Goal: Task Accomplishment & Management: Manage account settings

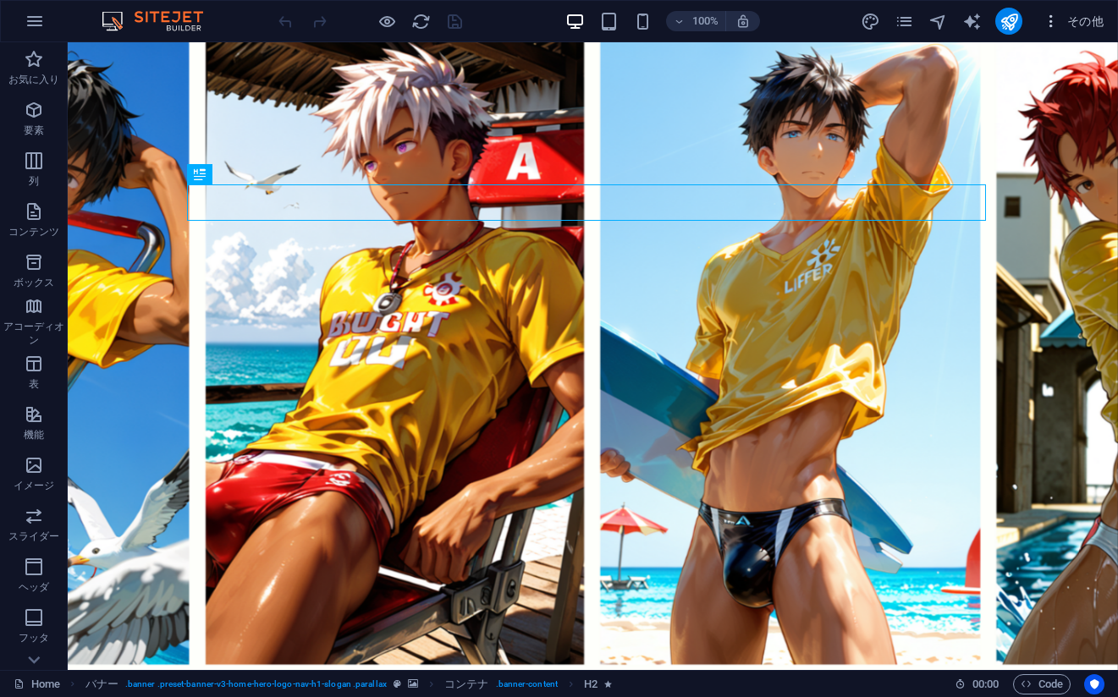
click at [1077, 21] on span "その他" at bounding box center [1073, 21] width 61 height 17
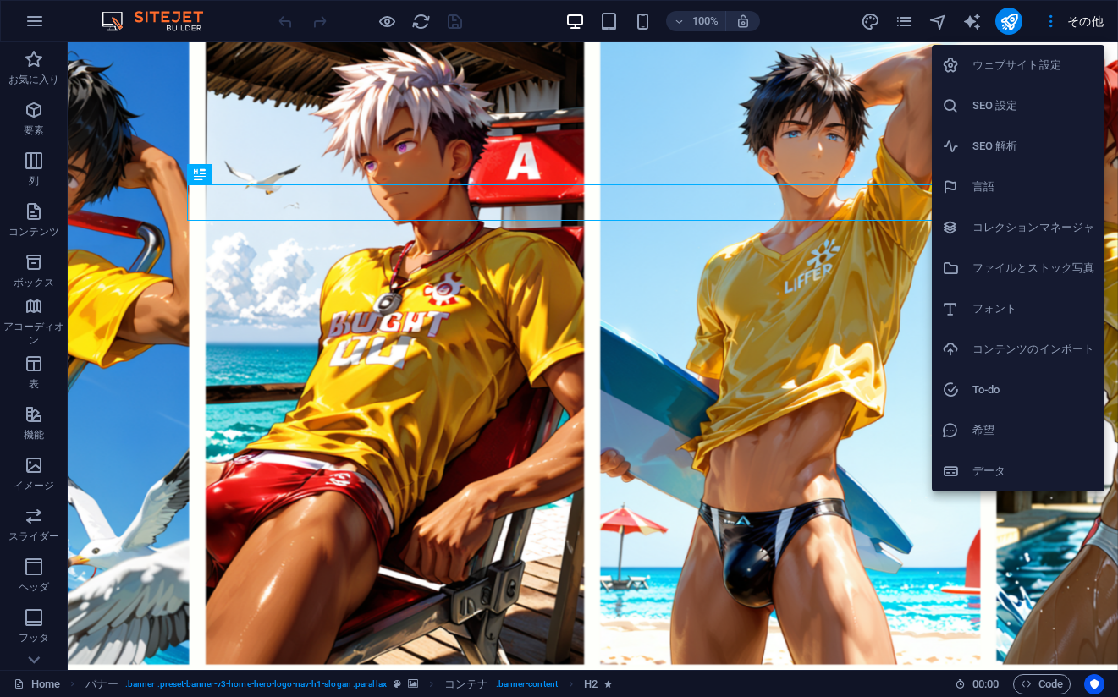
click at [1044, 230] on h6 "コレクションマネージャ" at bounding box center [1033, 228] width 122 height 20
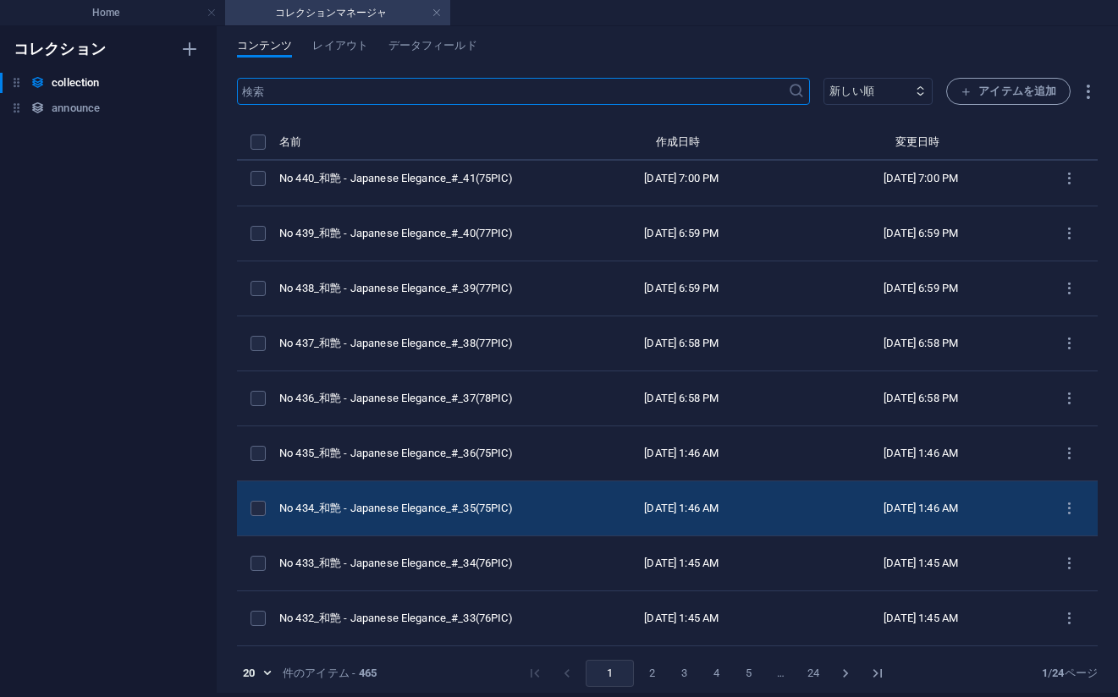
scroll to position [8, 0]
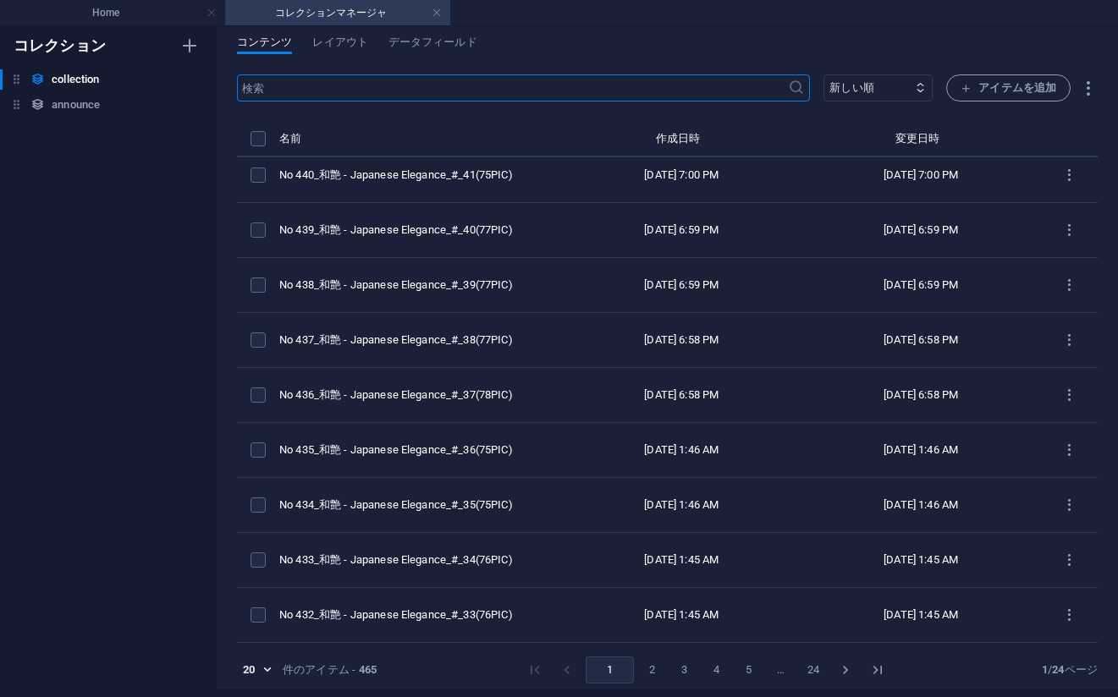
click at [647, 669] on button "2" at bounding box center [652, 670] width 27 height 27
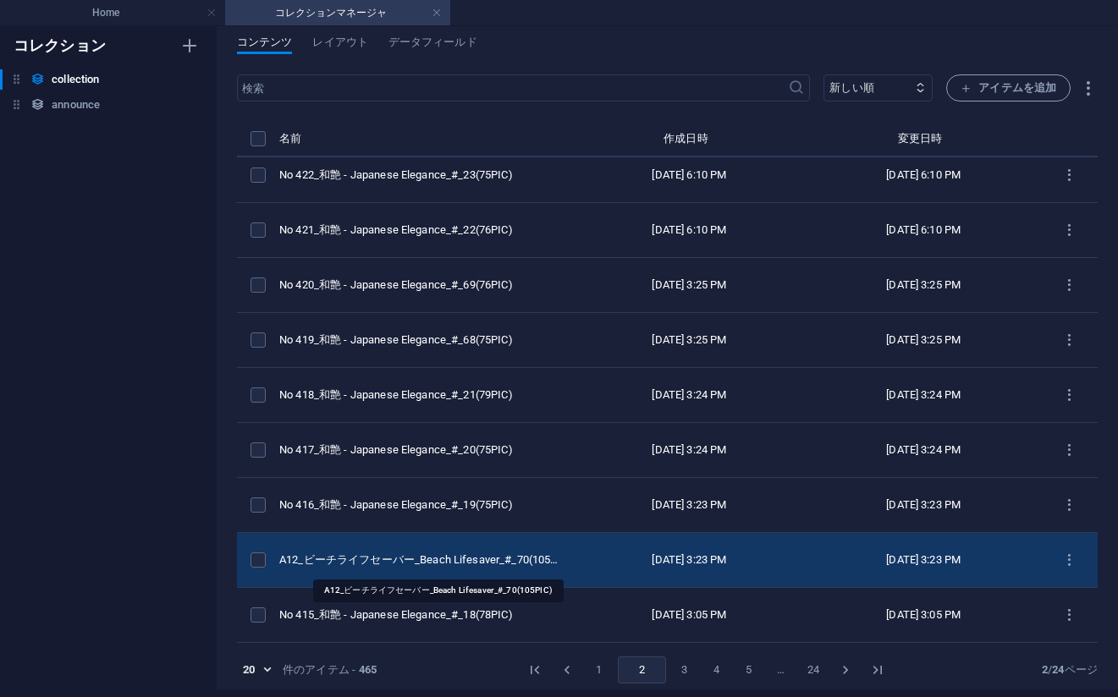
click at [441, 560] on div "A12_ビーチライフセーバー_Beach Lifesaver_#_70(105PIC)" at bounding box center [418, 560] width 279 height 15
select select "ビーチライフセーバー_Beach Lifesaver"
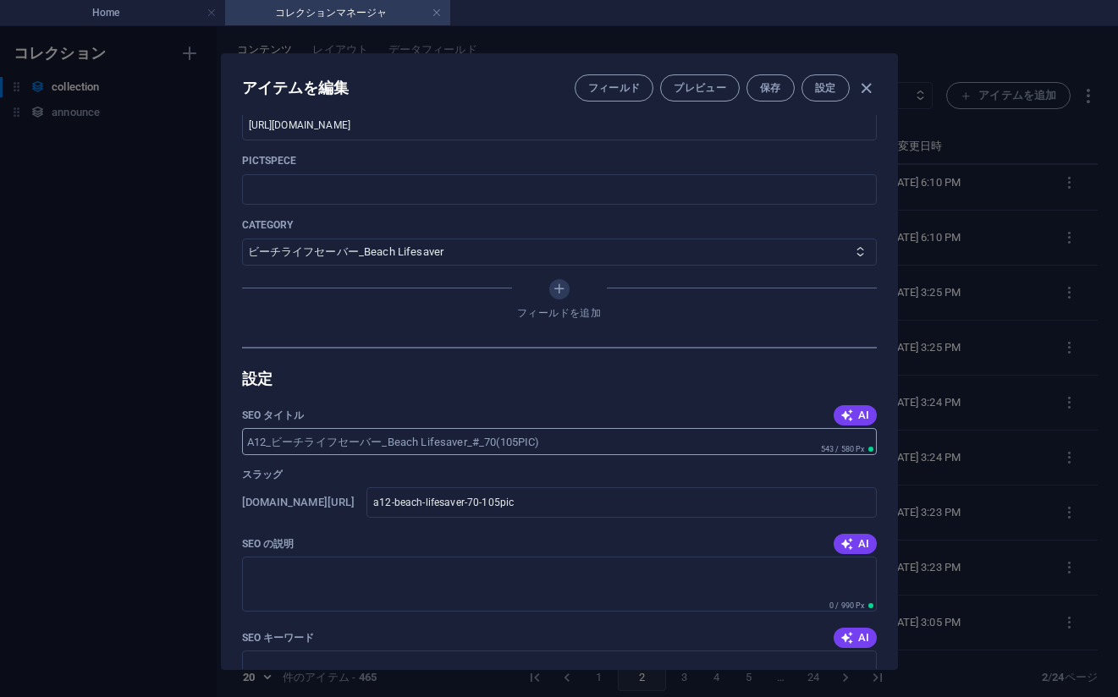
scroll to position [677, 0]
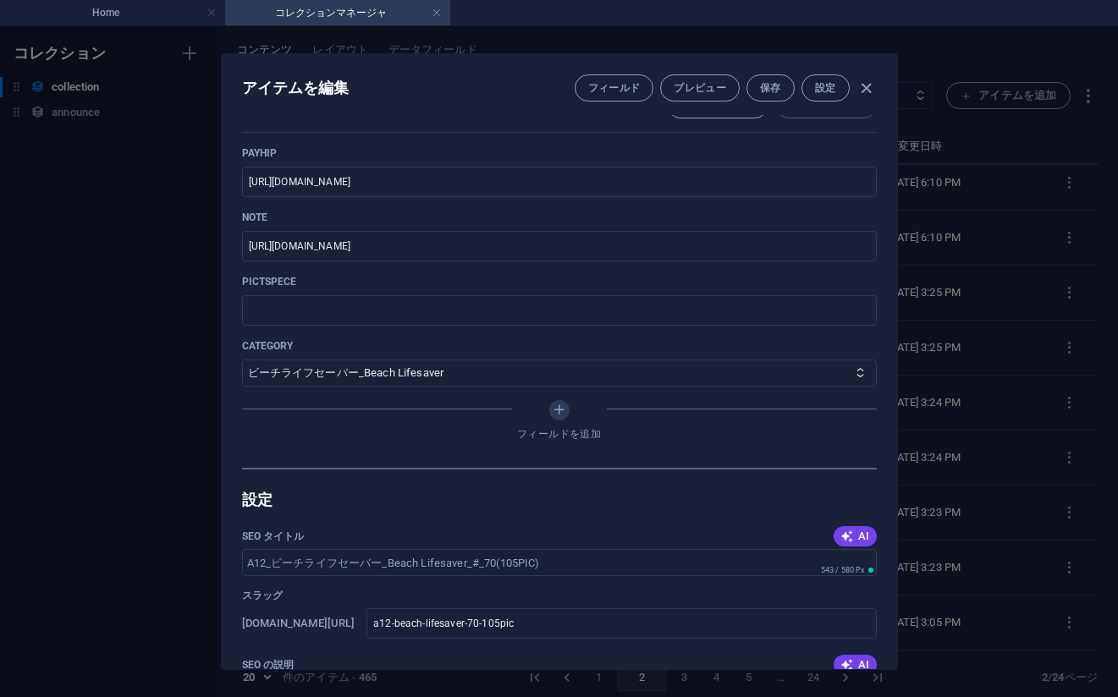
click at [974, 204] on div "アイテムを編集 フィールド プレビュー 保存 設定 Name A12_ビーチライフセーバー_Beach Lifesaver_#_70(105PIC) ​ Sl…" at bounding box center [559, 361] width 1118 height 671
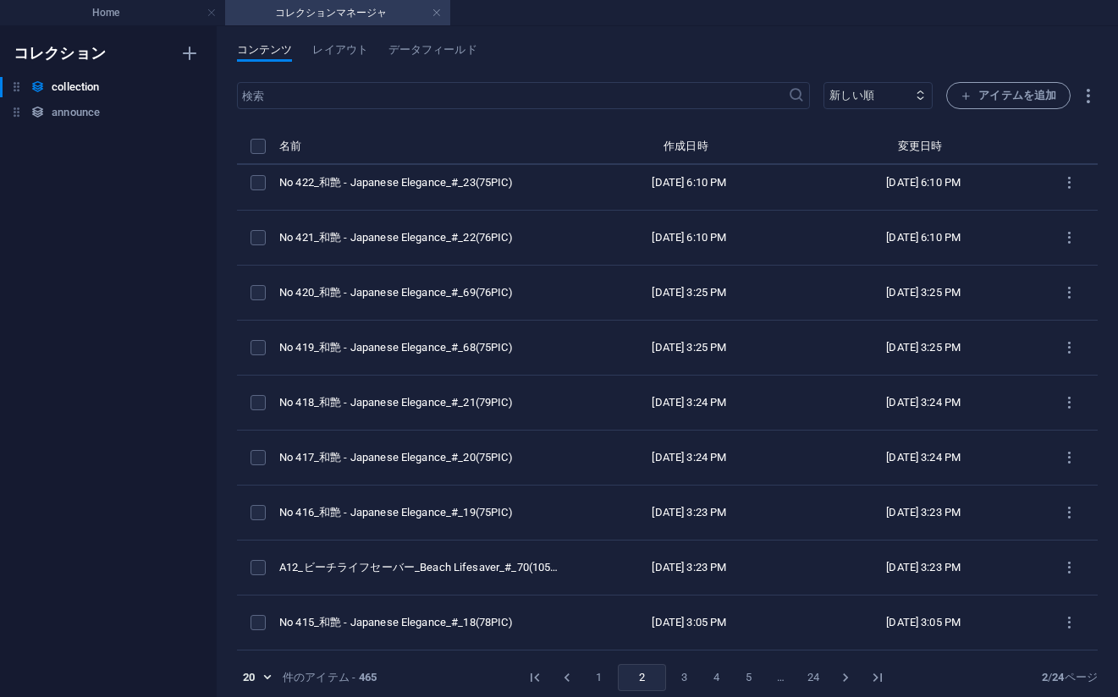
type input "a12-beach-lifesaver-70-105pic"
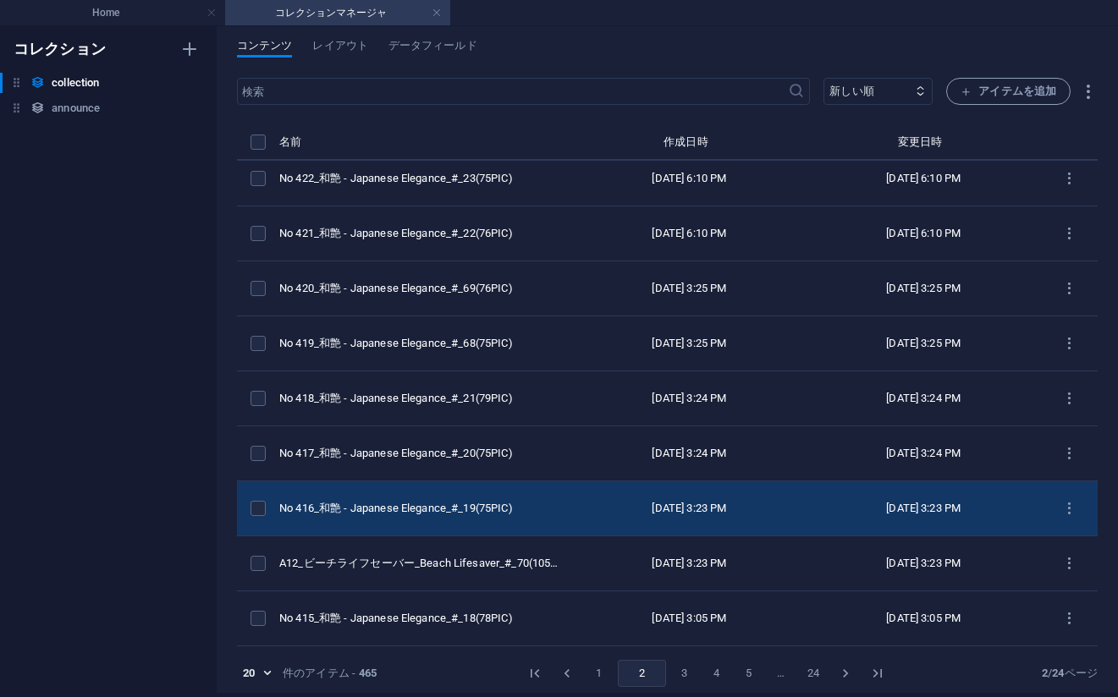
scroll to position [8, 0]
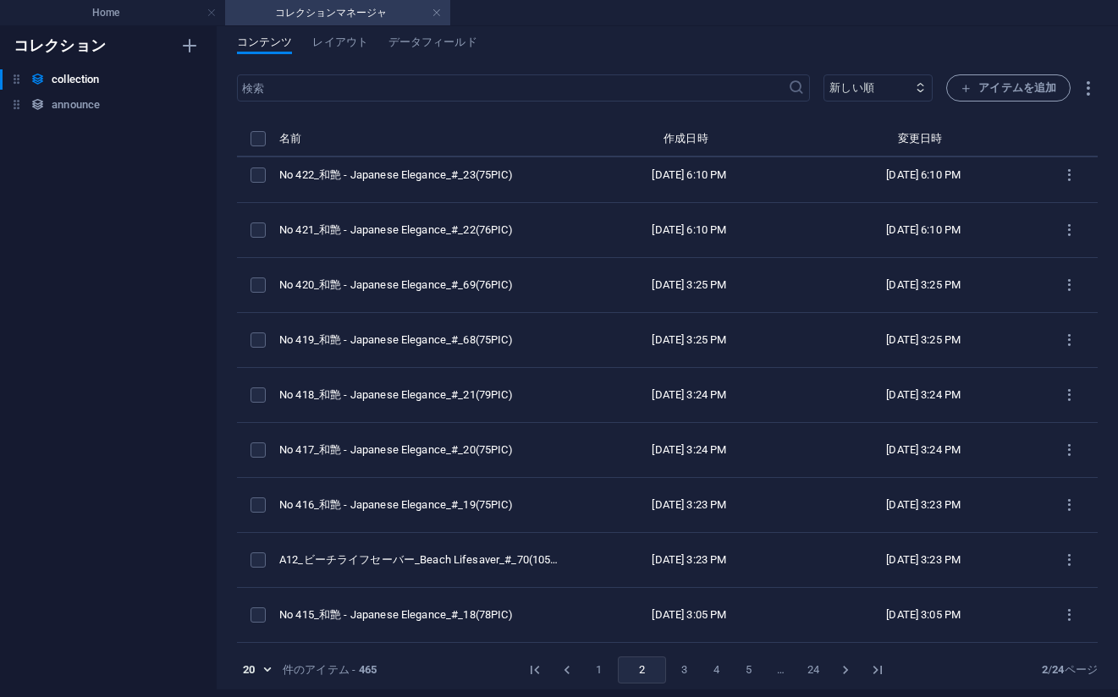
click at [677, 669] on button "3" at bounding box center [684, 670] width 27 height 27
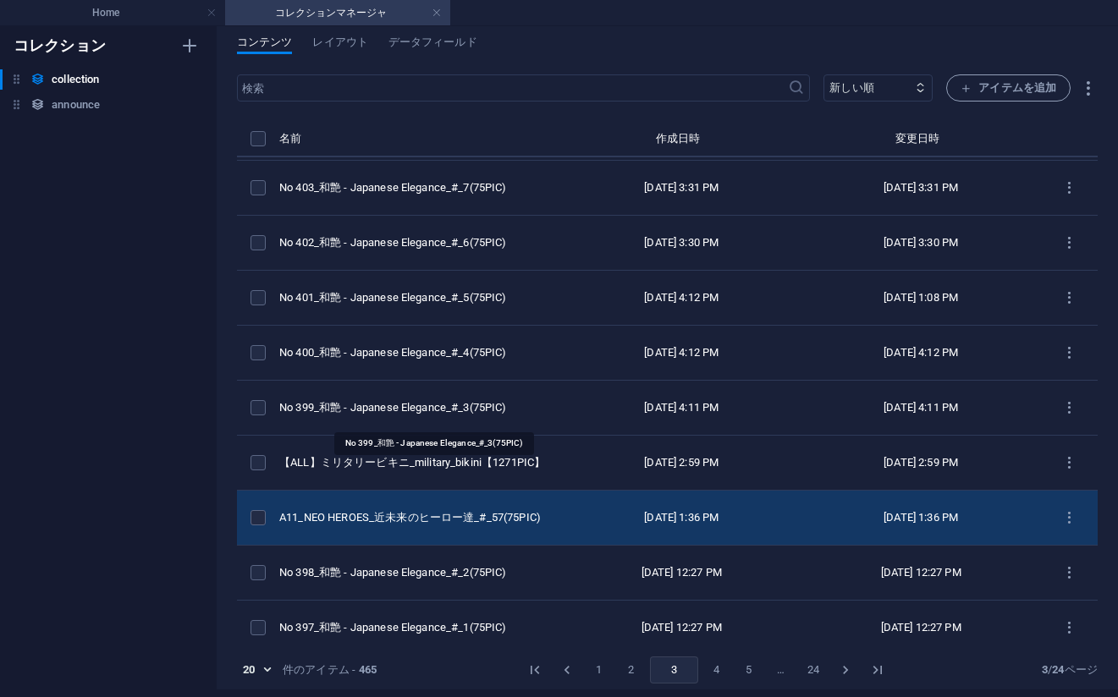
scroll to position [614, 0]
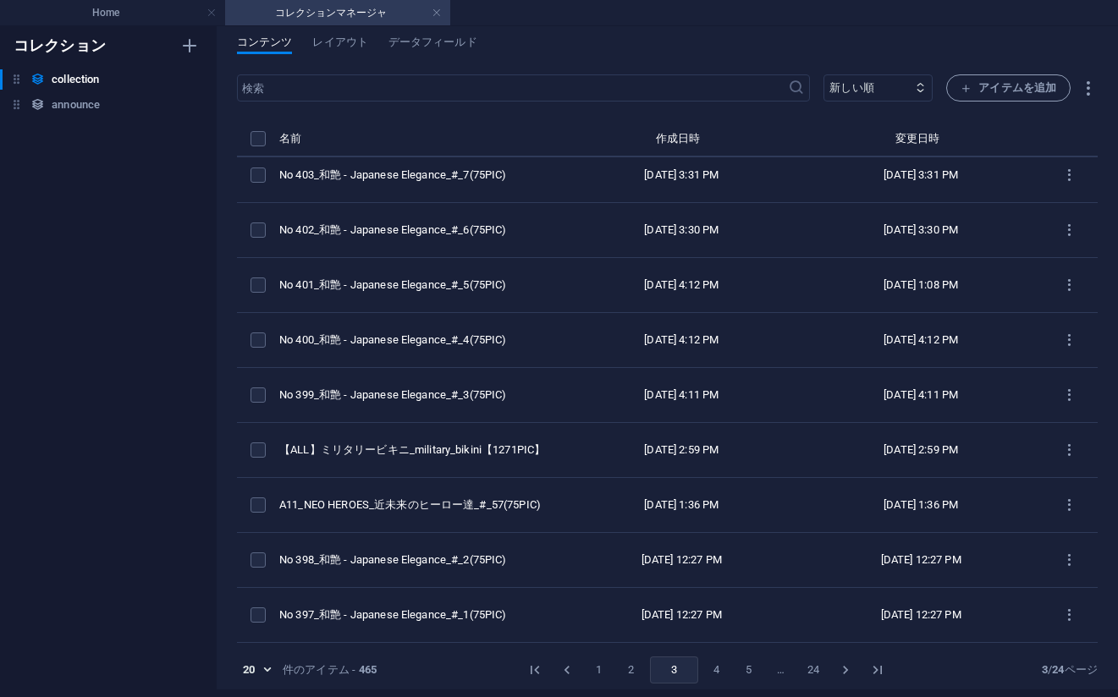
click at [618, 662] on button "2" at bounding box center [631, 670] width 27 height 27
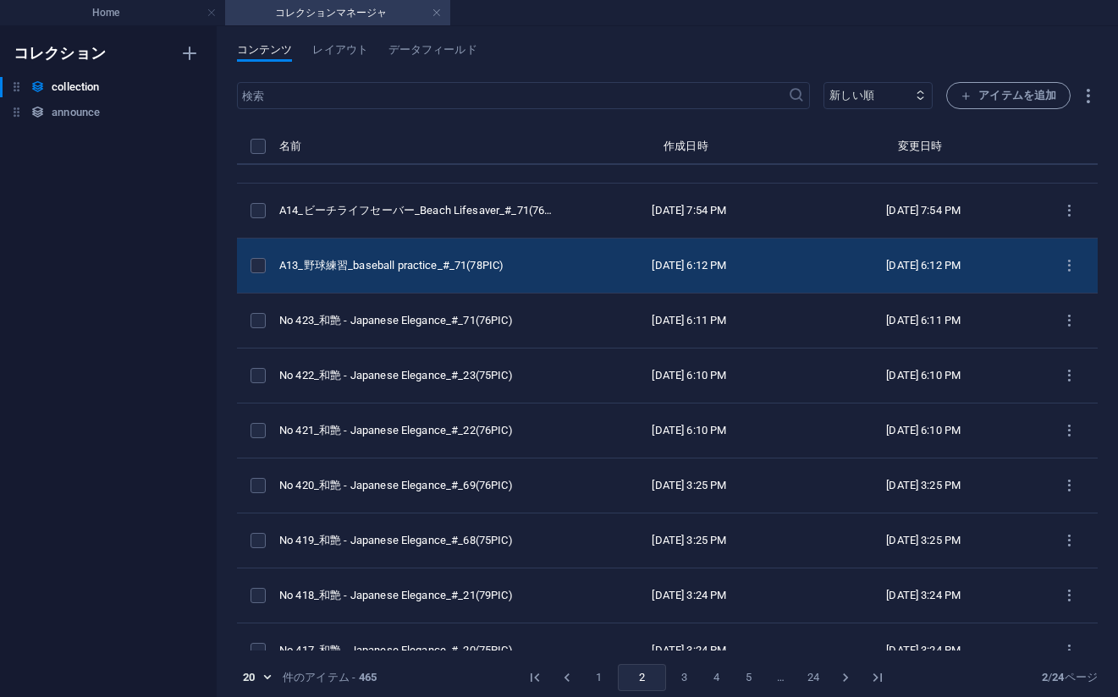
scroll to position [423, 0]
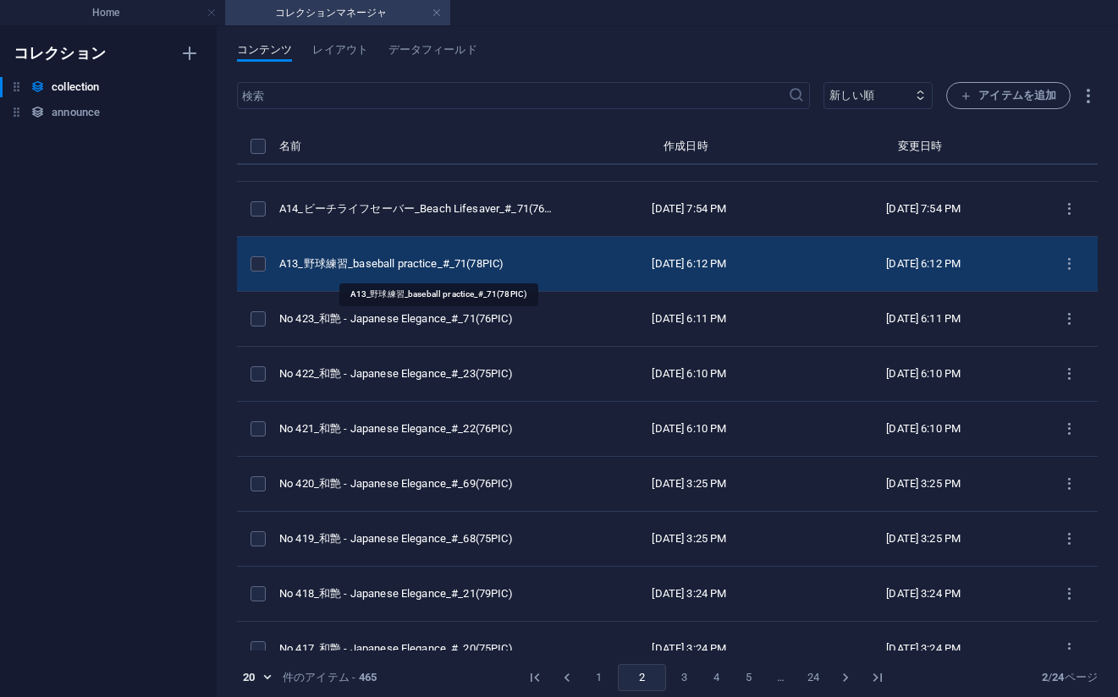
click at [449, 271] on div "A13_野球練習_baseball practice_#_71(78PIC)" at bounding box center [418, 263] width 279 height 15
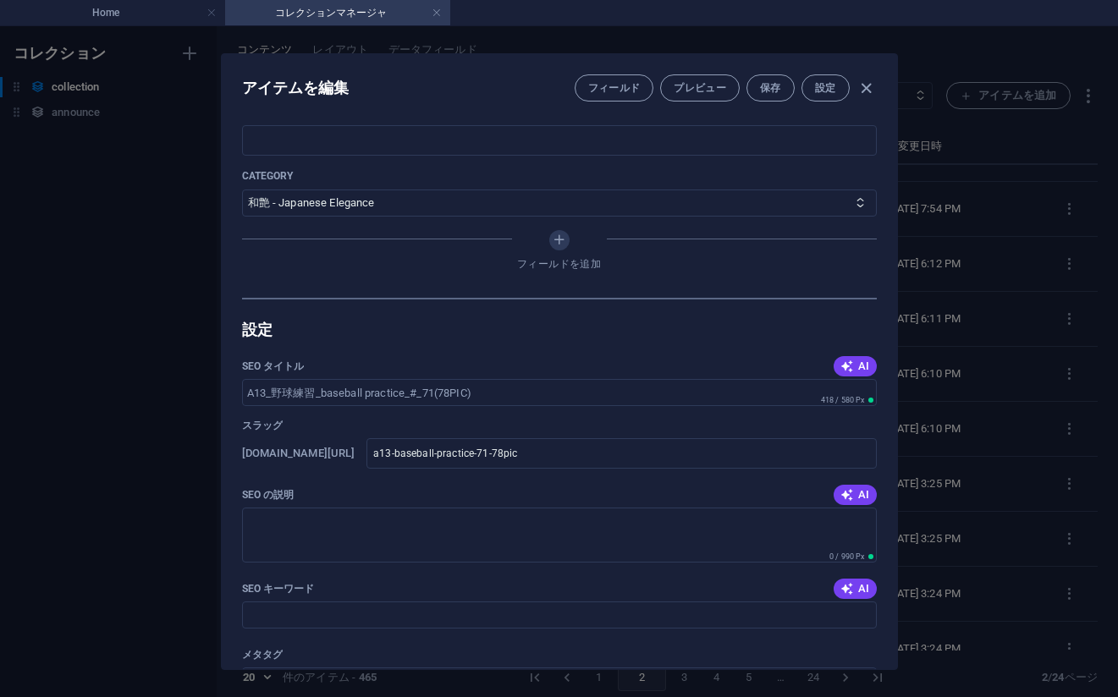
scroll to position [846, 0]
click at [347, 207] on select "その他 ジャマー_jammer レインコート_rain_coat ミリタリービキニ_military_bikini 体操選手_gymnast ドアの向こうのひ…" at bounding box center [559, 203] width 635 height 27
select select "野球練習_baseball practice"
click at [242, 190] on select "その他 ジャマー_jammer レインコート_rain_coat ミリタリービキニ_military_bikini 体操選手_gymnast ドアの向こうのひ…" at bounding box center [559, 203] width 635 height 27
click at [767, 96] on button "保存" at bounding box center [771, 87] width 48 height 27
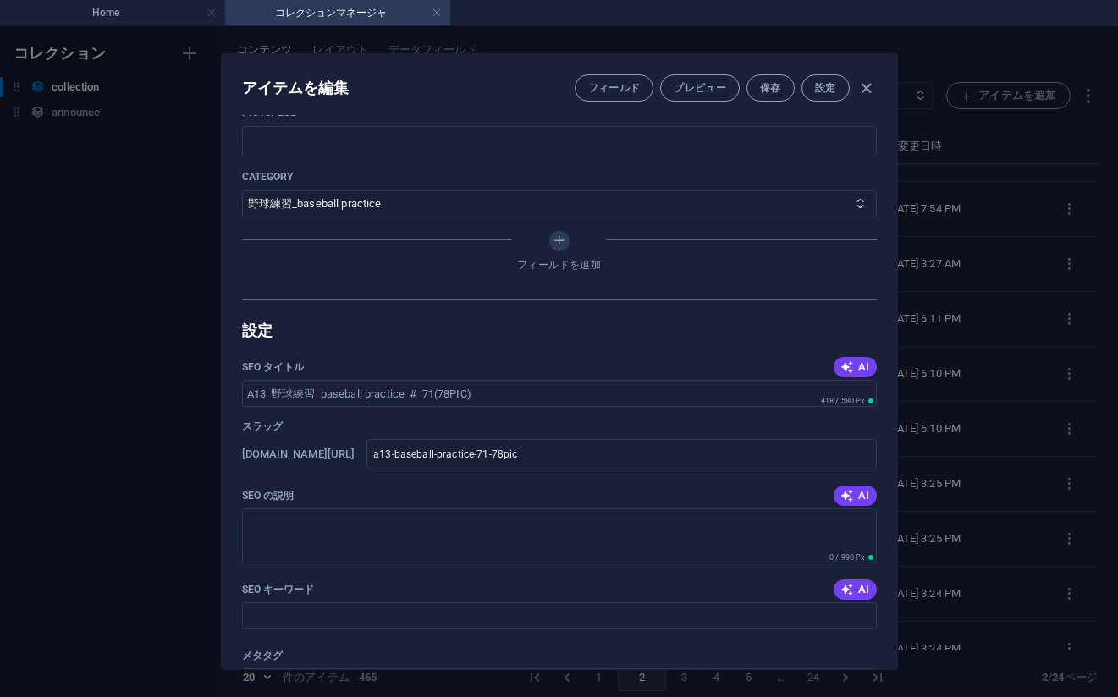
click at [1005, 145] on div "アイテムを編集 フィールド プレビュー 保存 設定 Name A13_野球練習_baseball practice_#_71(78PIC) ​ Slug [D…" at bounding box center [559, 361] width 1118 height 671
type input "a13-baseball-practice-71-78pic"
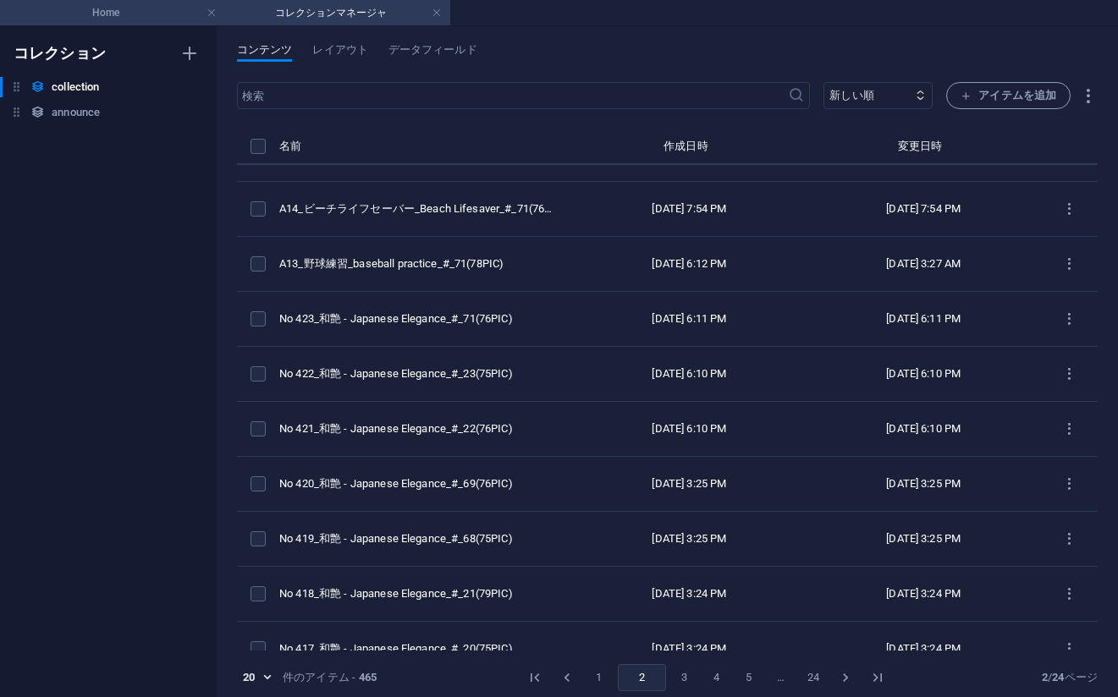
click at [152, 18] on h4 "Home" at bounding box center [112, 12] width 225 height 19
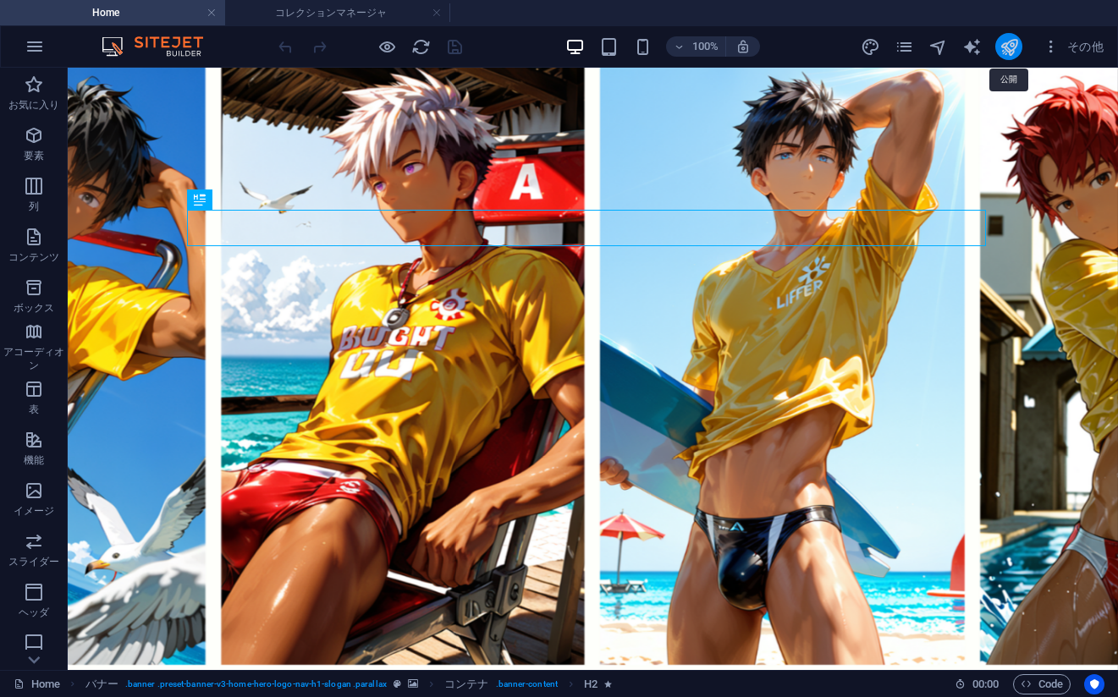
click at [1009, 50] on icon "publish" at bounding box center [1009, 46] width 19 height 19
